Goal: Information Seeking & Learning: Learn about a topic

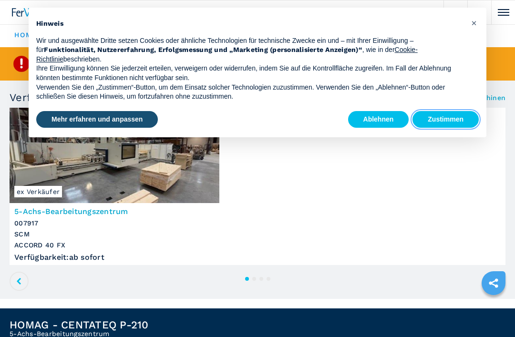
click at [461, 115] on button "Zustimmen" at bounding box center [445, 119] width 66 height 17
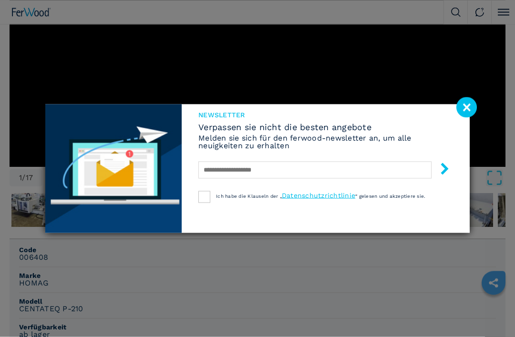
scroll to position [470, 0]
click at [469, 118] on image at bounding box center [466, 107] width 20 height 20
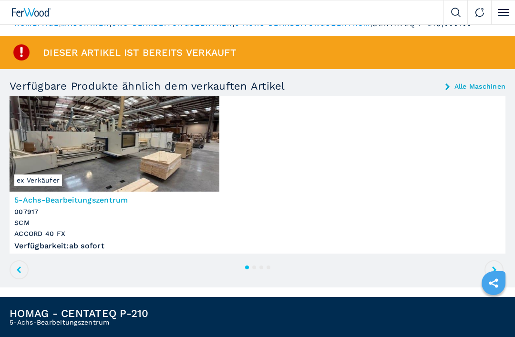
scroll to position [0, 0]
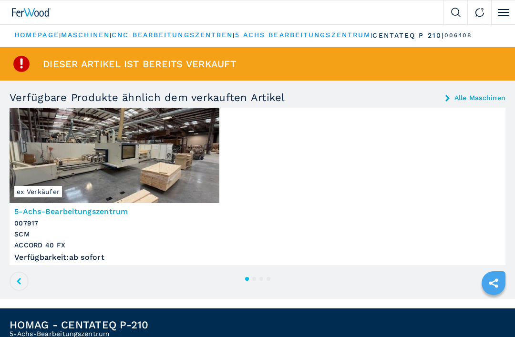
click at [352, 33] on link "5 achs bearbeitungszentrum" at bounding box center [303, 35] width 136 height 8
click at [332, 37] on link "5 achs bearbeitungszentrum" at bounding box center [303, 35] width 136 height 8
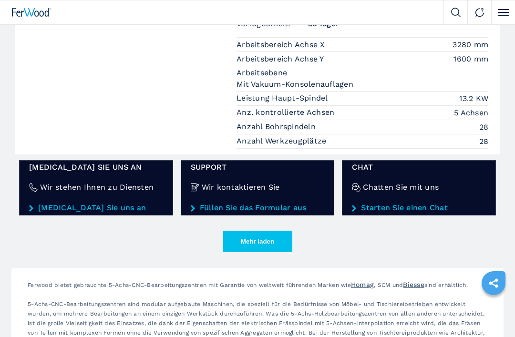
scroll to position [1472, 0]
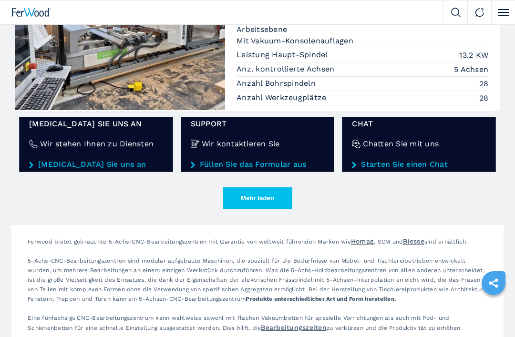
click at [280, 198] on button "Mehr laden" at bounding box center [257, 197] width 69 height 21
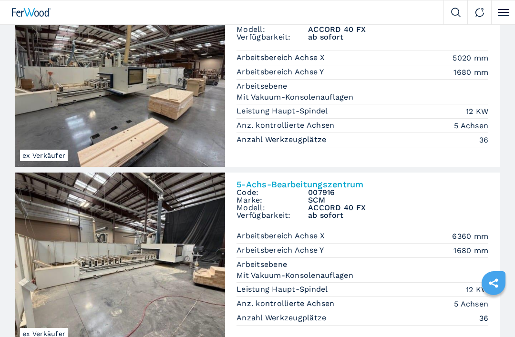
scroll to position [0, 0]
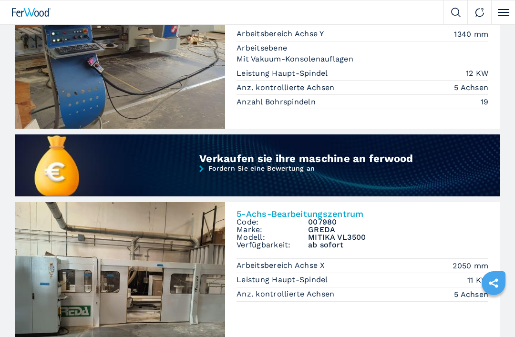
scroll to position [690, 0]
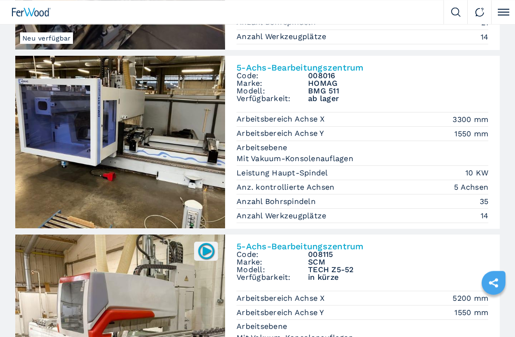
scroll to position [217, 0]
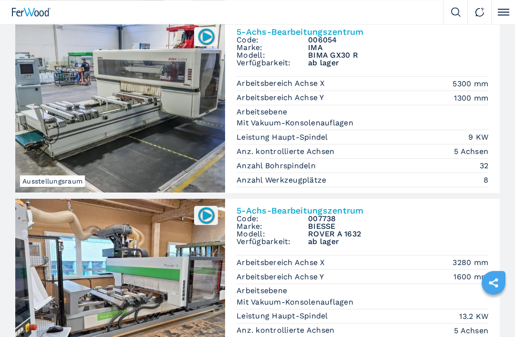
scroll to position [1234, 0]
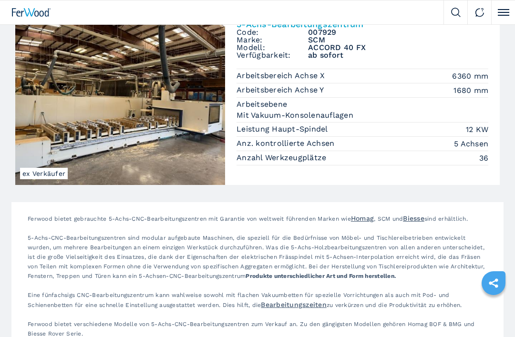
scroll to position [2012, 0]
